Goal: Task Accomplishment & Management: Complete application form

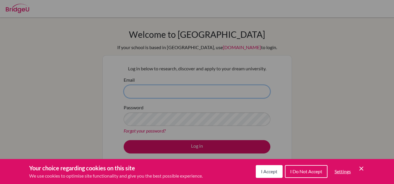
type input "[EMAIL_ADDRESS][DOMAIN_NAME]"
click at [265, 171] on span "I Accept" at bounding box center [269, 172] width 16 height 6
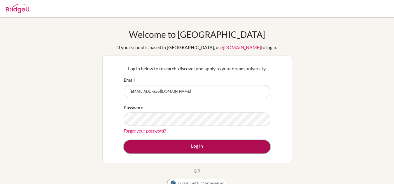
click at [224, 146] on button "Log in" at bounding box center [197, 146] width 147 height 13
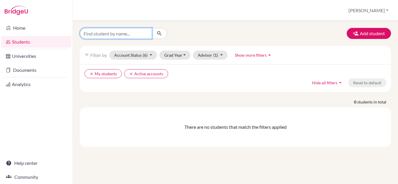
click at [123, 34] on input "Find student by name..." at bounding box center [116, 33] width 72 height 11
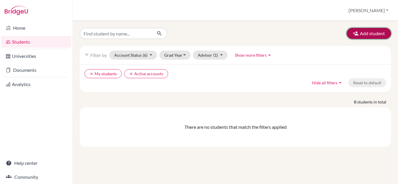
click at [367, 36] on button "Add student" at bounding box center [369, 33] width 44 height 11
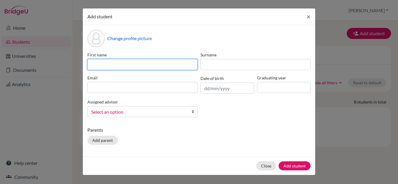
click at [173, 64] on input at bounding box center [142, 64] width 110 height 11
type input "Ana"
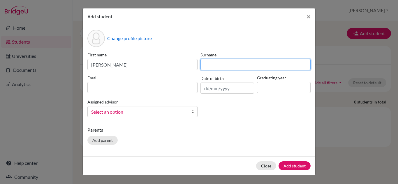
click at [229, 65] on input at bounding box center [255, 64] width 110 height 11
type input "Peñafiel Changuín"
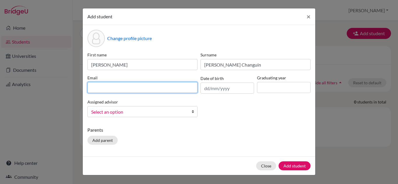
click at [186, 87] on input at bounding box center [142, 87] width 110 height 11
type input "[EMAIL_ADDRESS][DOMAIN_NAME]"
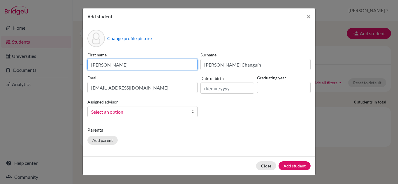
click at [121, 65] on input "Ana" at bounding box center [142, 64] width 110 height 11
type input "Ana Isabel"
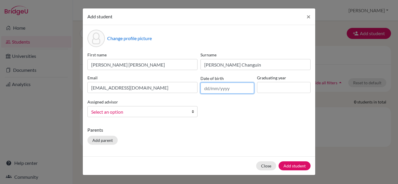
click at [229, 89] on input "text" at bounding box center [227, 88] width 54 height 11
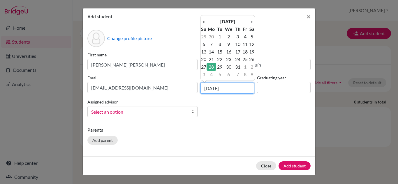
type input "28/07/2008"
click at [212, 66] on td "28" at bounding box center [212, 67] width 10 height 8
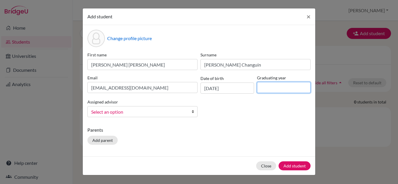
click at [271, 87] on input at bounding box center [284, 87] width 54 height 11
type input "2026"
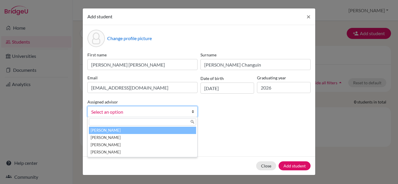
click at [170, 109] on span "Select an option" at bounding box center [138, 112] width 95 height 8
click at [141, 131] on li "Jarrin, Sebastian" at bounding box center [142, 130] width 107 height 7
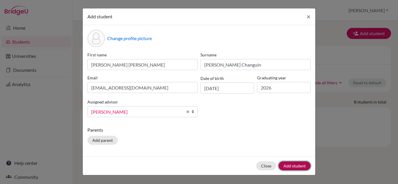
click at [292, 165] on button "Add student" at bounding box center [295, 166] width 32 height 9
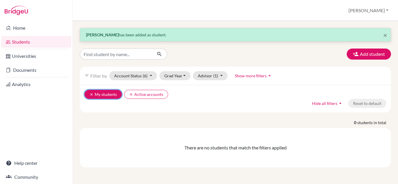
click at [110, 96] on button "clear My students" at bounding box center [103, 94] width 37 height 9
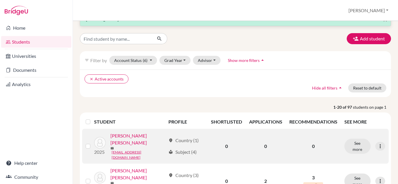
scroll to position [12, 0]
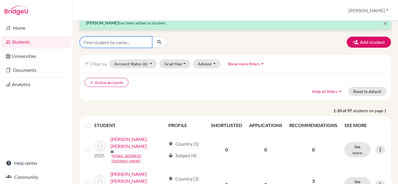
click at [122, 43] on input "Find student by name..." at bounding box center [116, 42] width 72 height 11
type input "ana isabel"
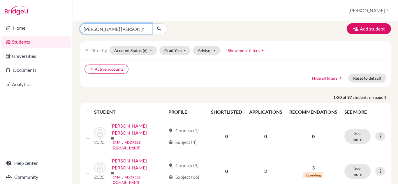
scroll to position [24, 0]
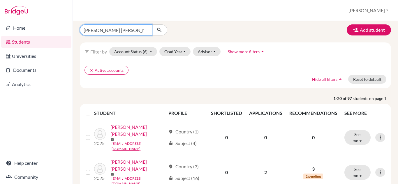
click button "submit" at bounding box center [159, 29] width 15 height 11
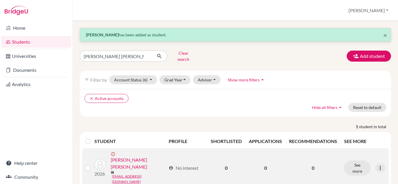
scroll to position [14, 0]
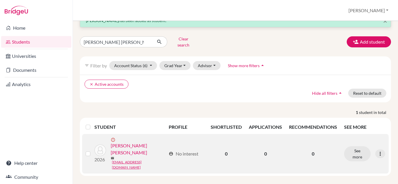
click at [130, 154] on link "[PERSON_NAME] [PERSON_NAME]" at bounding box center [139, 149] width 56 height 14
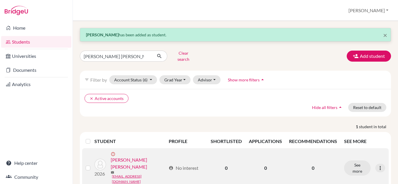
scroll to position [14, 0]
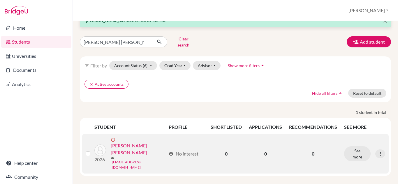
click at [121, 160] on link "26penafielan@liceointernacional.edu.ec" at bounding box center [139, 165] width 54 height 10
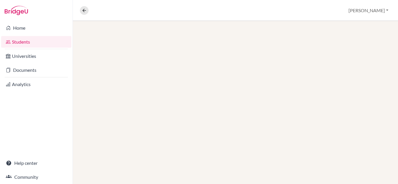
click at [108, 161] on div at bounding box center [235, 102] width 325 height 163
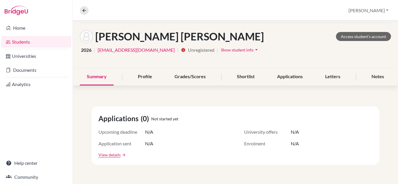
scroll to position [23, 0]
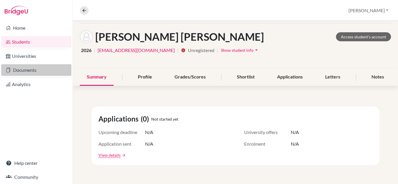
click at [37, 72] on link "Documents" at bounding box center [36, 70] width 70 height 12
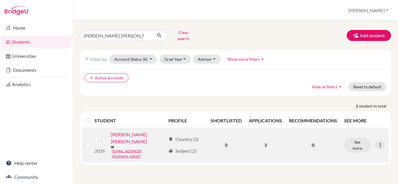
click at [130, 145] on link "Peñafiel Changuín, Ana Isabel" at bounding box center [138, 138] width 55 height 14
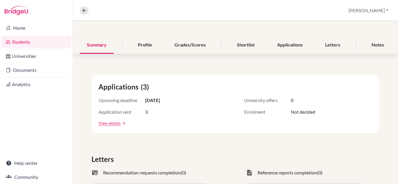
scroll to position [55, 0]
click at [240, 45] on div "Shortlist" at bounding box center [246, 44] width 32 height 17
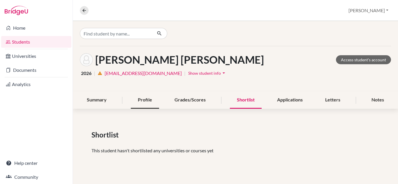
click at [149, 102] on div "Profile" at bounding box center [145, 100] width 28 height 17
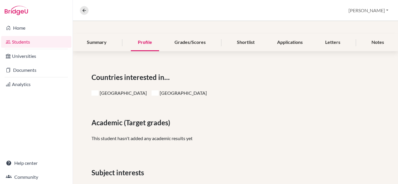
scroll to position [47, 0]
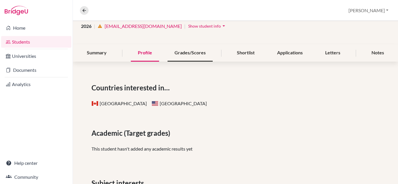
click at [191, 50] on div "Grades/Scores" at bounding box center [190, 53] width 45 height 17
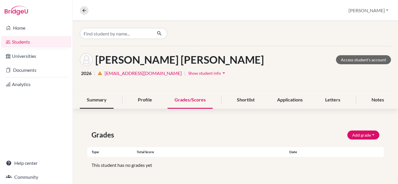
click at [103, 103] on div "Summary" at bounding box center [97, 100] width 34 height 17
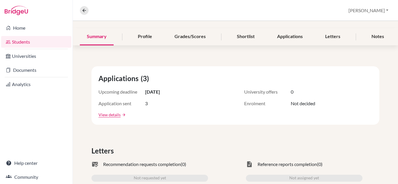
scroll to position [64, 0]
click at [112, 115] on link "View details" at bounding box center [109, 115] width 22 height 6
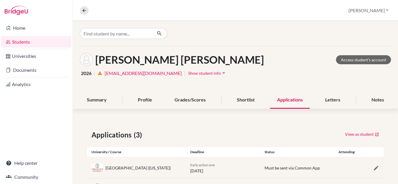
scroll to position [52, 0]
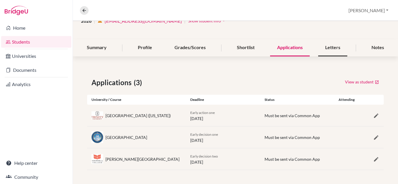
click at [337, 45] on div "Letters" at bounding box center [332, 47] width 29 height 17
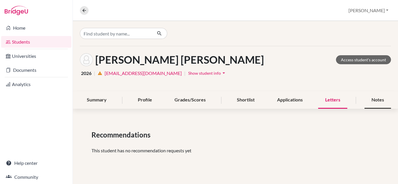
click at [376, 100] on div "Notes" at bounding box center [378, 100] width 27 height 17
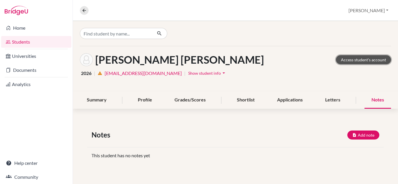
click at [359, 59] on link "Access student's account" at bounding box center [363, 59] width 55 height 9
click at [144, 99] on div "Profile" at bounding box center [145, 100] width 28 height 17
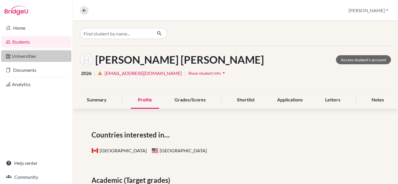
click at [37, 58] on link "Universities" at bounding box center [36, 56] width 70 height 12
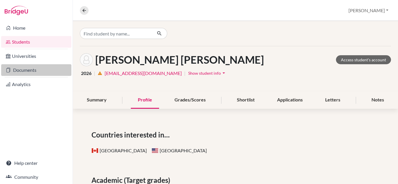
click at [33, 66] on link "Documents" at bounding box center [36, 70] width 70 height 12
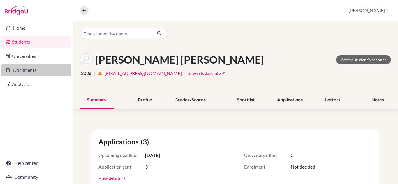
click at [36, 68] on link "Documents" at bounding box center [36, 70] width 70 height 12
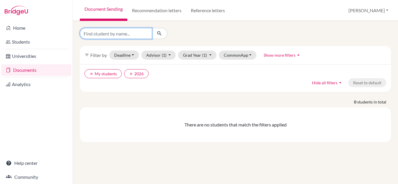
click at [117, 32] on input "Find student by name..." at bounding box center [116, 33] width 72 height 11
type input "ana isabel"
click at [160, 31] on icon "submit" at bounding box center [159, 34] width 6 height 6
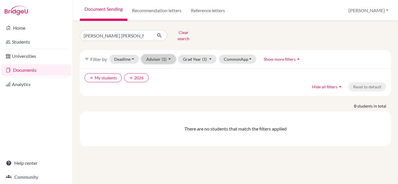
click at [154, 57] on button "Advisor (1)" at bounding box center [158, 59] width 35 height 9
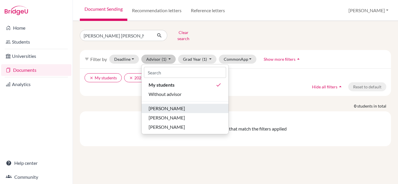
click at [169, 106] on span "Jarrin, Sebastian" at bounding box center [167, 108] width 36 height 7
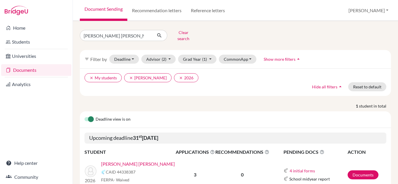
scroll to position [29, 0]
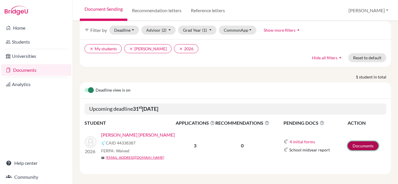
click at [358, 142] on link "Documents" at bounding box center [363, 146] width 31 height 9
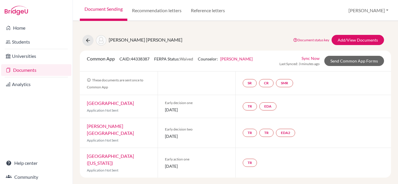
drag, startPoint x: 202, startPoint y: 156, endPoint x: 148, endPoint y: 154, distance: 54.0
click at [148, 154] on div "[GEOGRAPHIC_DATA] ([US_STATE]) Application Not Sent Early action one [DATE] TR" at bounding box center [235, 163] width 311 height 30
click at [220, 157] on span "Early action one" at bounding box center [197, 159] width 64 height 5
drag, startPoint x: 205, startPoint y: 155, endPoint x: 201, endPoint y: 155, distance: 4.7
click at [201, 163] on span "[DATE]" at bounding box center [197, 166] width 64 height 6
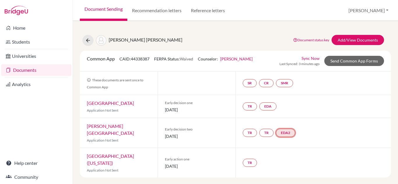
click at [295, 129] on link "EDA2" at bounding box center [285, 133] width 19 height 8
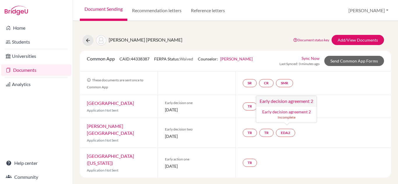
drag, startPoint x: 286, startPoint y: 147, endPoint x: 269, endPoint y: 148, distance: 17.2
click at [269, 148] on div "TR" at bounding box center [313, 163] width 156 height 30
click at [271, 107] on link "EDA" at bounding box center [267, 107] width 17 height 8
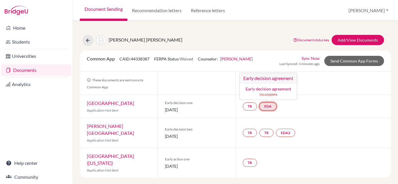
click at [272, 96] on small "Incomplete" at bounding box center [268, 94] width 50 height 5
click at [271, 86] on div "Early decision agreement Incomplete" at bounding box center [268, 91] width 50 height 11
click at [271, 110] on link "EDA" at bounding box center [267, 107] width 17 height 8
click at [286, 132] on link "EDA2" at bounding box center [285, 133] width 19 height 8
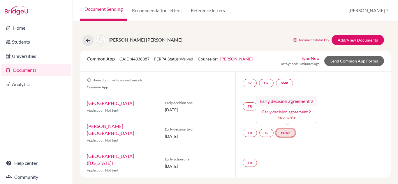
click at [281, 103] on h3 "Early decision agreement 2" at bounding box center [286, 101] width 61 height 10
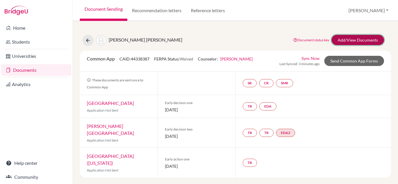
click at [351, 40] on link "Add/View Documents" at bounding box center [358, 40] width 52 height 10
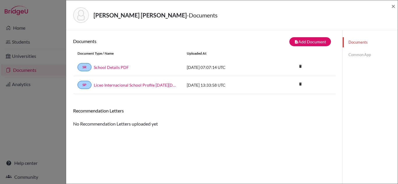
click at [390, 6] on div "[PERSON_NAME] [PERSON_NAME] - Documents ×" at bounding box center [231, 15] width 327 height 25
click at [393, 6] on span "×" at bounding box center [393, 6] width 4 height 8
